Goal: Task Accomplishment & Management: Manage account settings

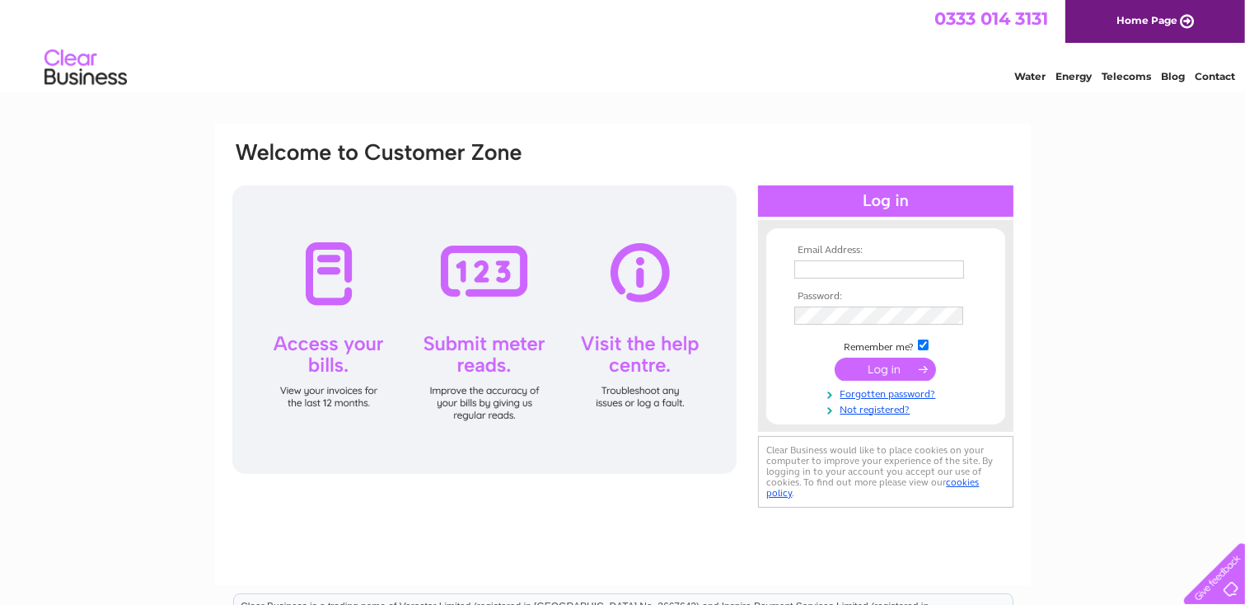
type input "greens@globalnet.co.uk"
click at [883, 367] on input "submit" at bounding box center [885, 369] width 101 height 23
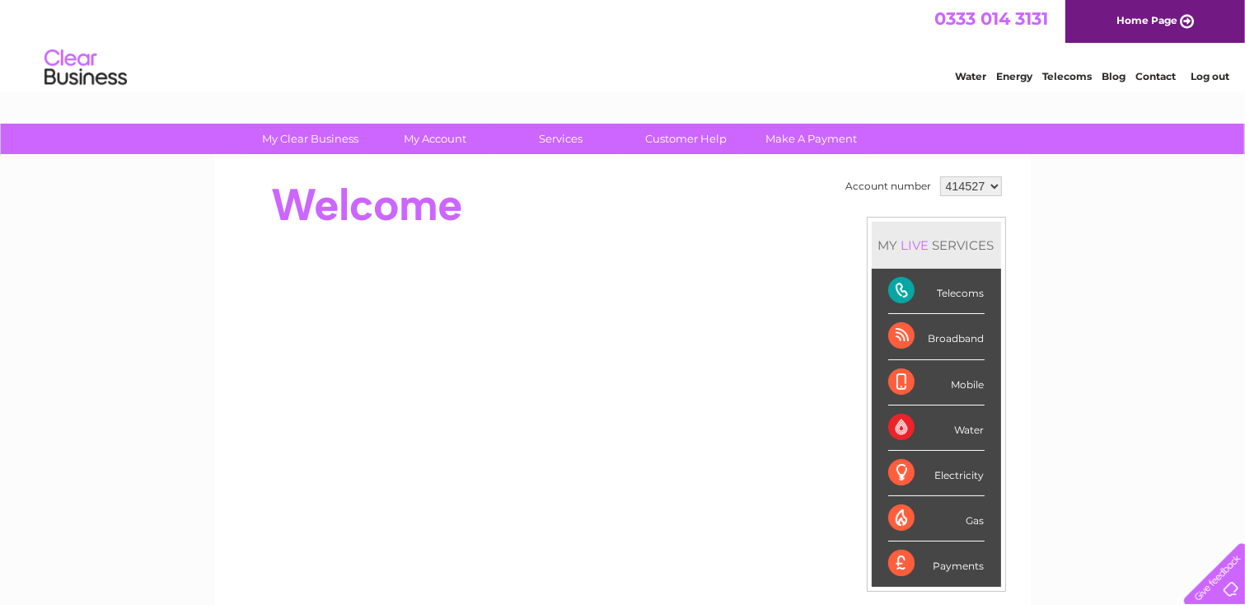
click at [912, 288] on div "Telecoms" at bounding box center [936, 291] width 96 height 45
click at [900, 283] on div "Telecoms" at bounding box center [936, 291] width 96 height 45
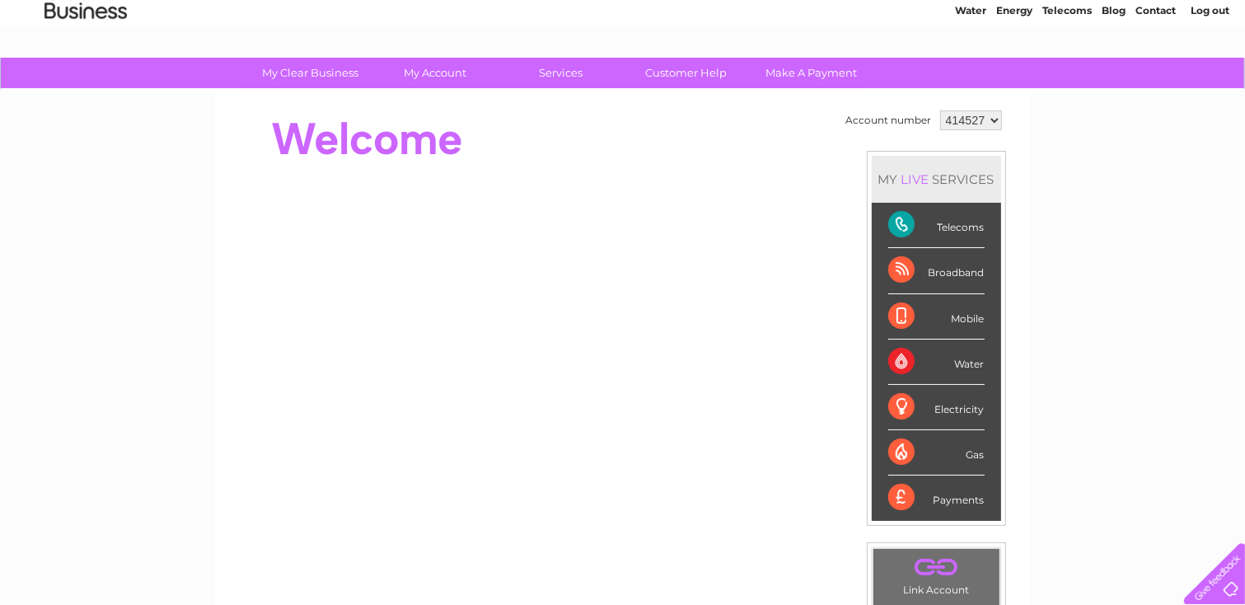
scroll to position [82, 0]
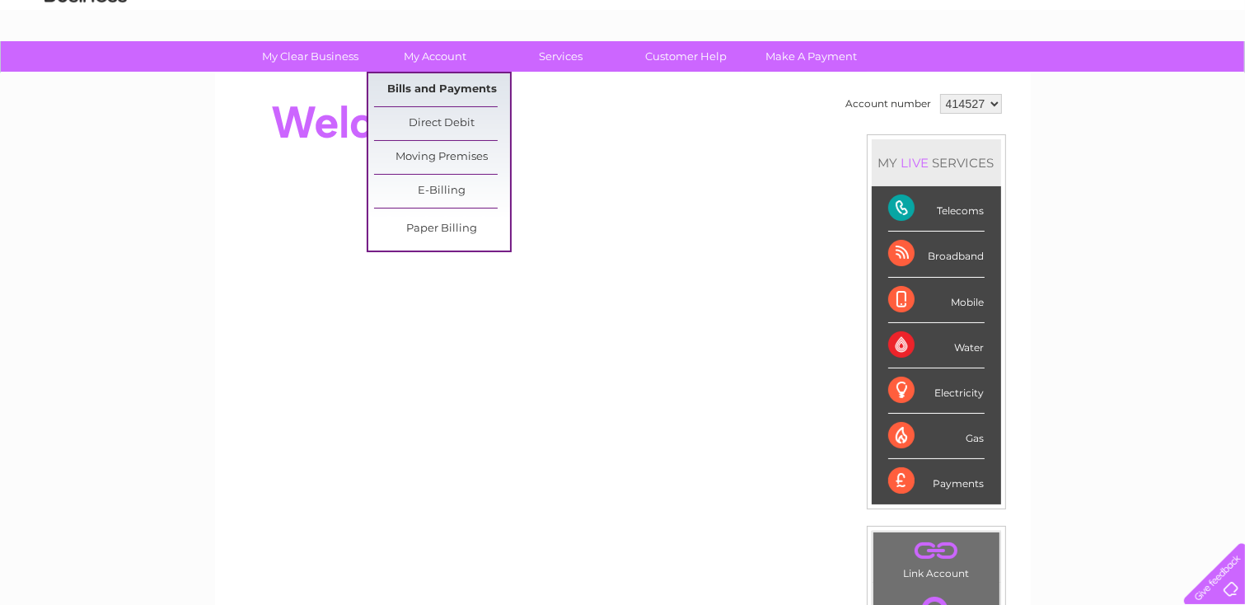
click at [433, 82] on link "Bills and Payments" at bounding box center [442, 89] width 136 height 33
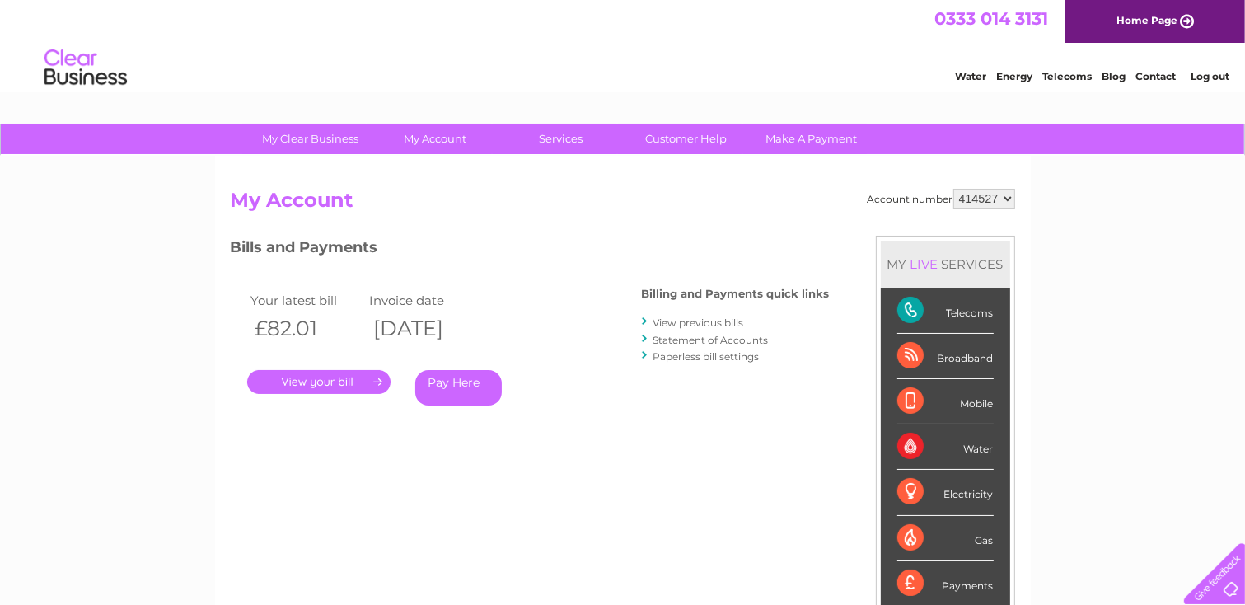
click at [320, 377] on link "." at bounding box center [318, 382] width 143 height 24
